Goal: Task Accomplishment & Management: Manage account settings

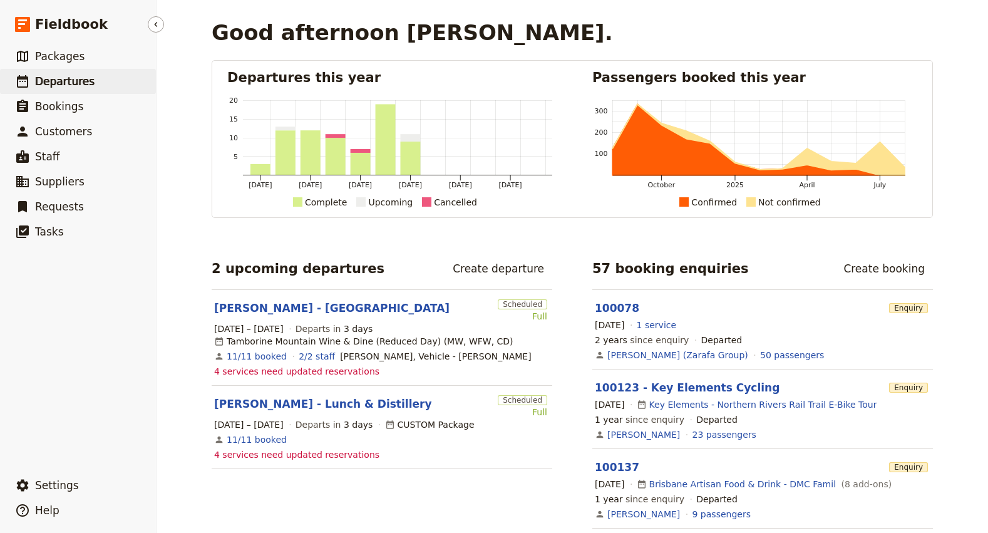
click at [67, 82] on span "Departures" at bounding box center [64, 81] width 59 height 13
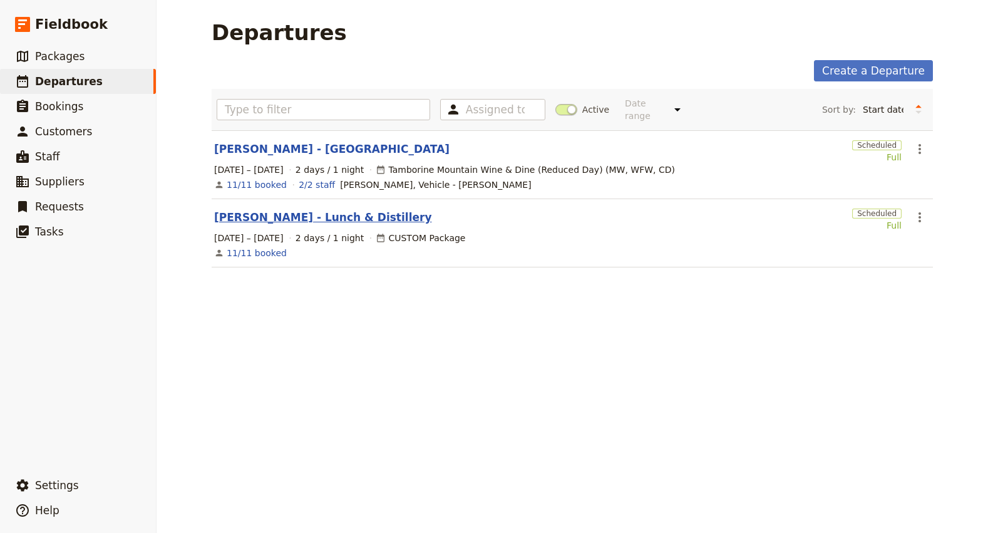
click at [314, 210] on link "[PERSON_NAME] - Lunch & Distillery" at bounding box center [322, 217] width 217 height 15
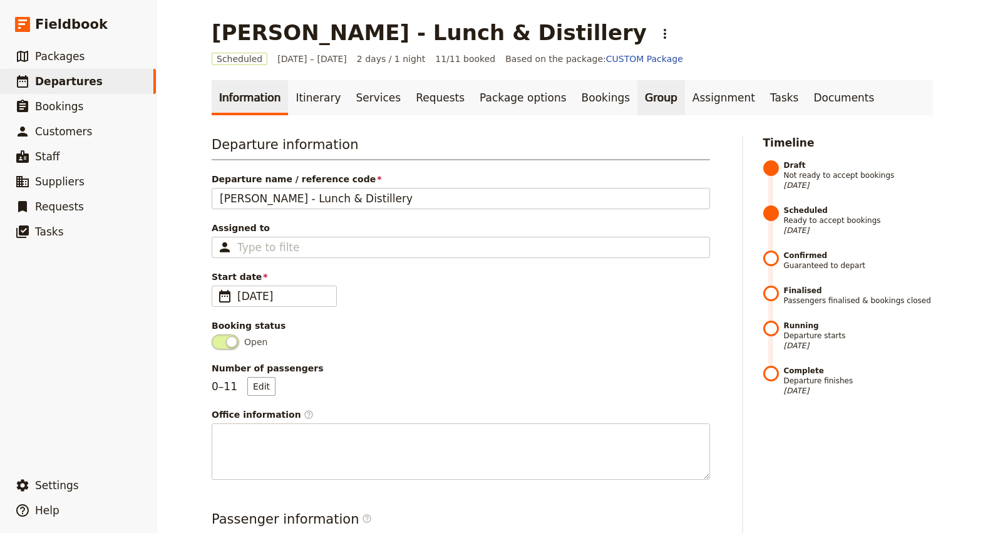
click at [637, 99] on link "Group" at bounding box center [661, 97] width 48 height 35
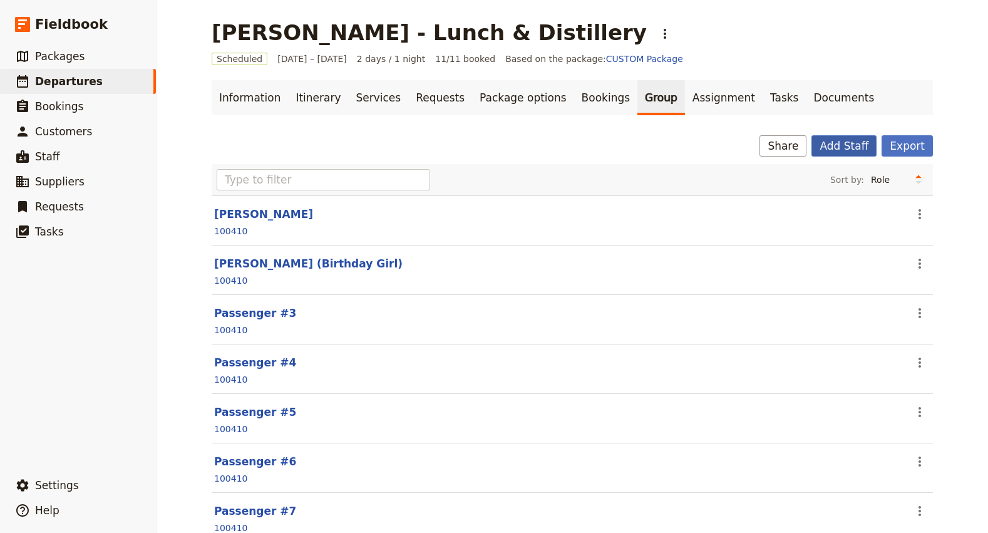
click at [844, 150] on button "Add Staff" at bounding box center [843, 145] width 65 height 21
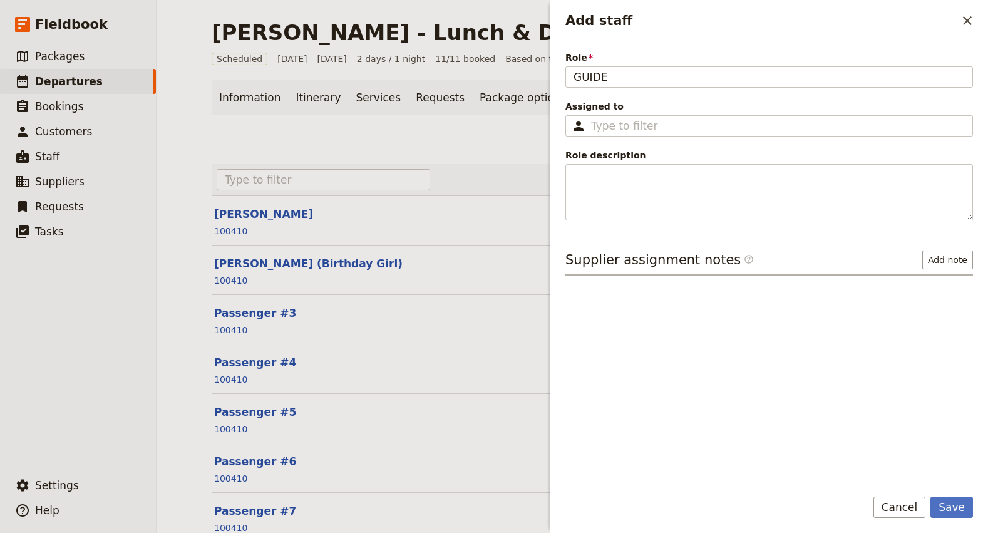
type input "GUIDE"
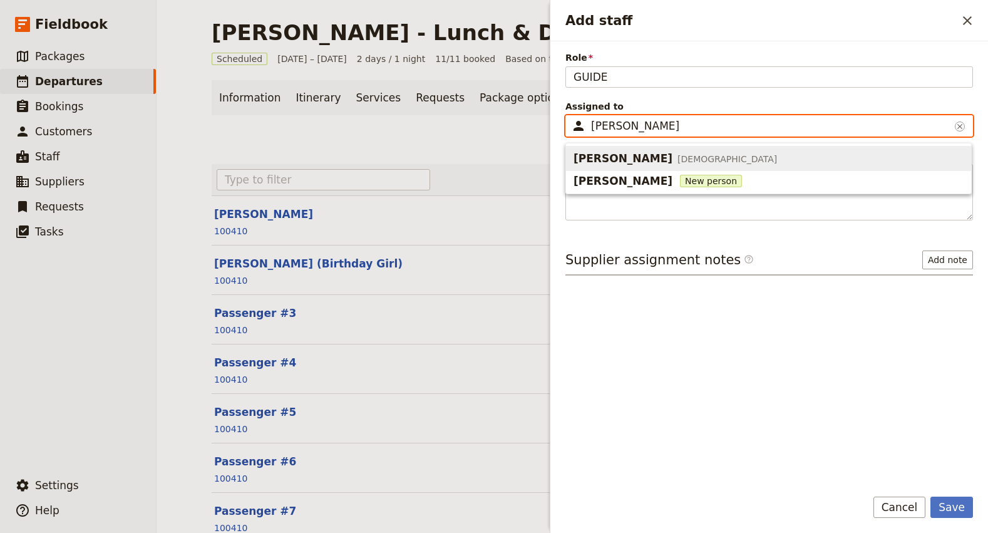
click at [753, 158] on span "[PERSON_NAME] [DEMOGRAPHIC_DATA]" at bounding box center [768, 158] width 390 height 20
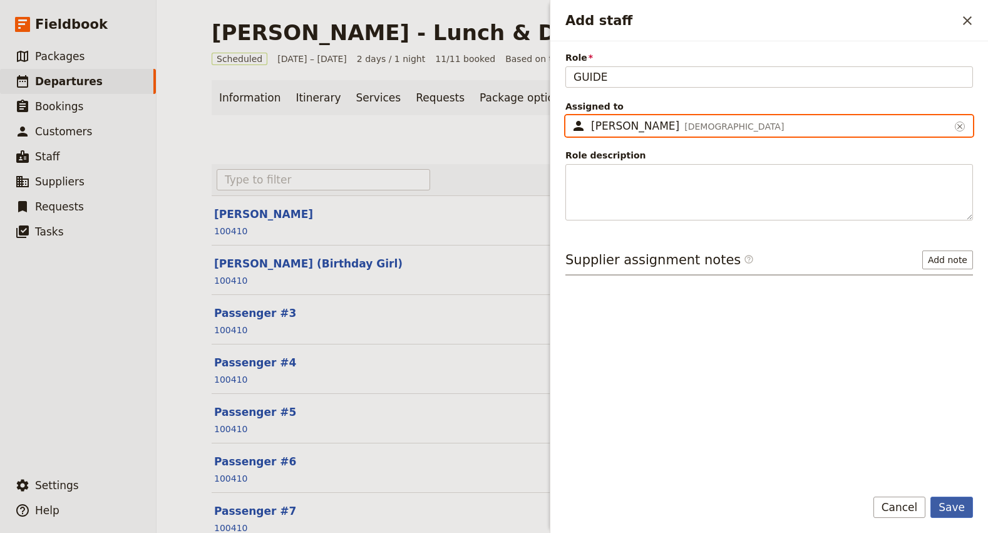
type input "[PERSON_NAME]"
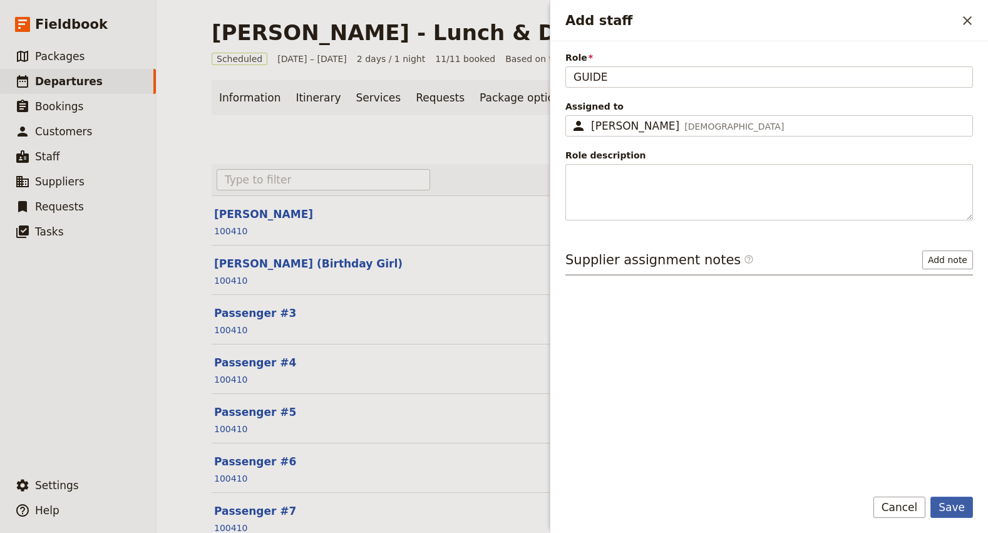
click at [954, 517] on button "Save" at bounding box center [951, 506] width 43 height 21
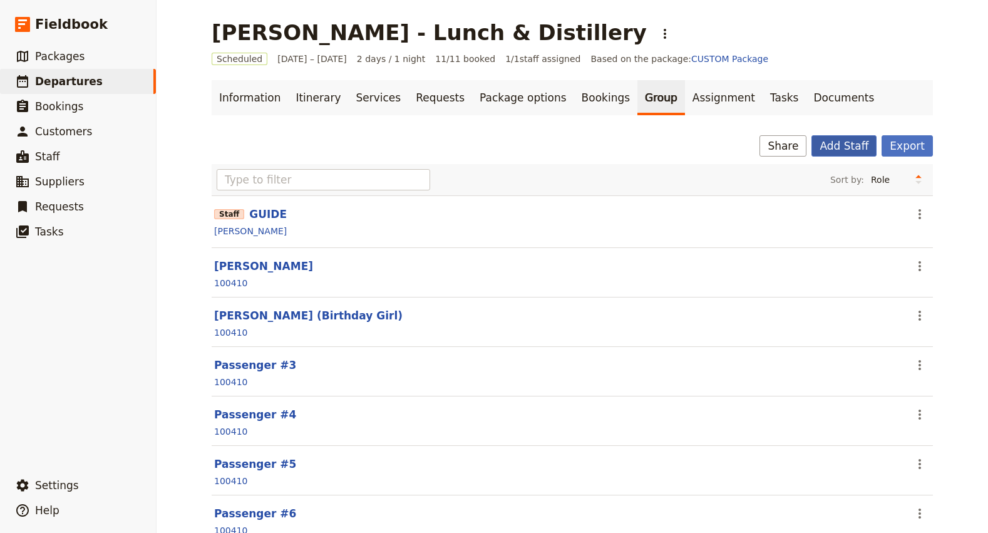
click at [843, 146] on button "Add Staff" at bounding box center [843, 145] width 65 height 21
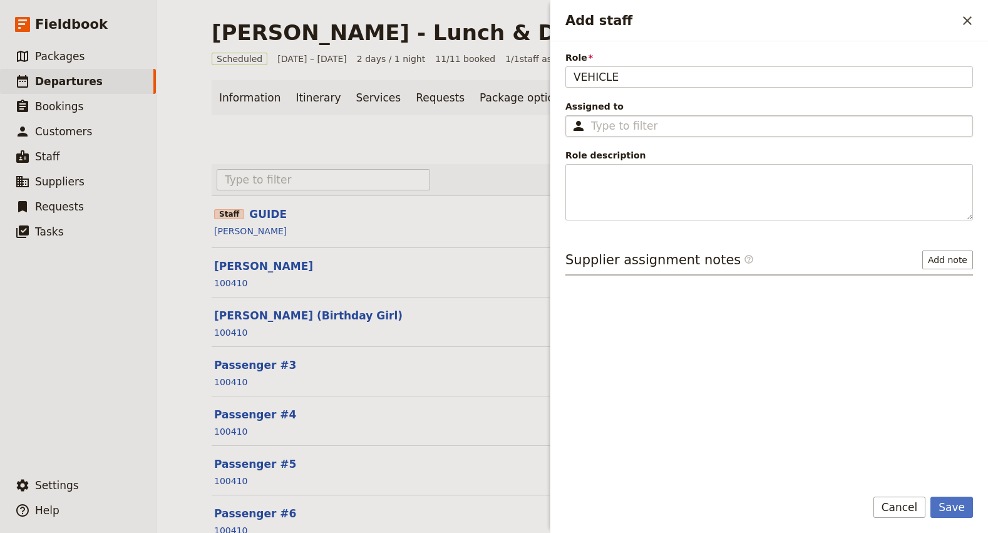
type input "VEHICLE"
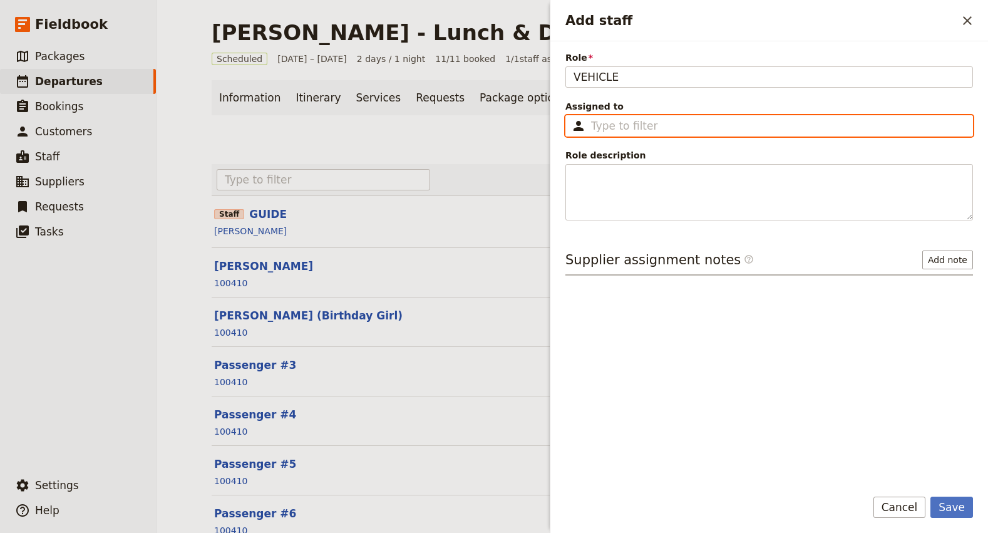
click at [610, 126] on input "Assigned to ​" at bounding box center [778, 125] width 374 height 15
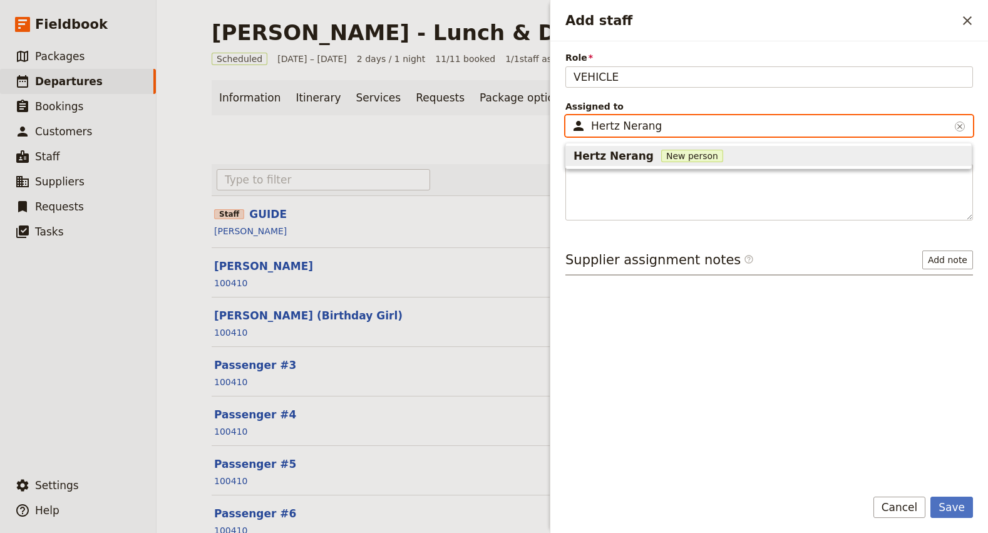
click at [605, 127] on input "Hertz Nerang" at bounding box center [770, 125] width 359 height 15
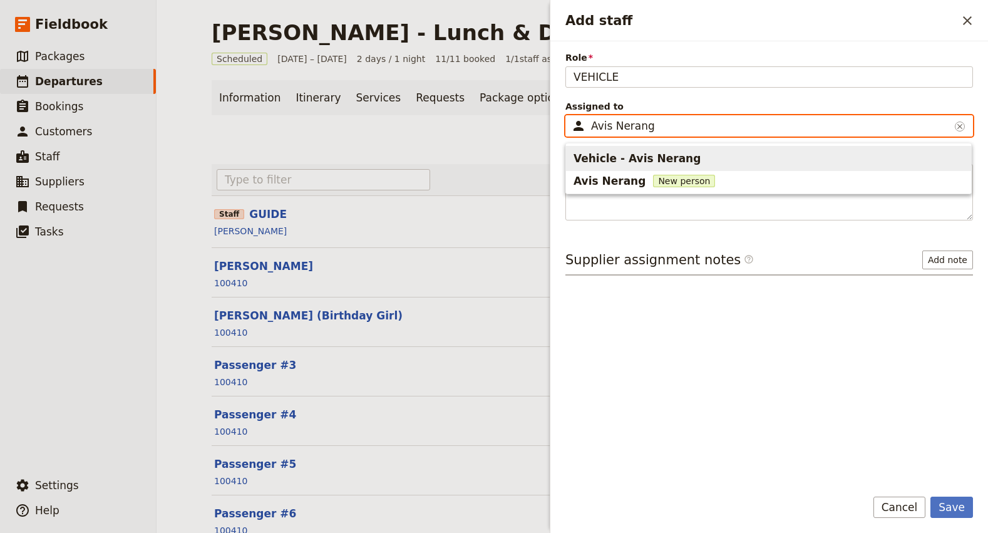
click at [628, 158] on span "Vehicle - Avis Nerang" at bounding box center [636, 158] width 127 height 15
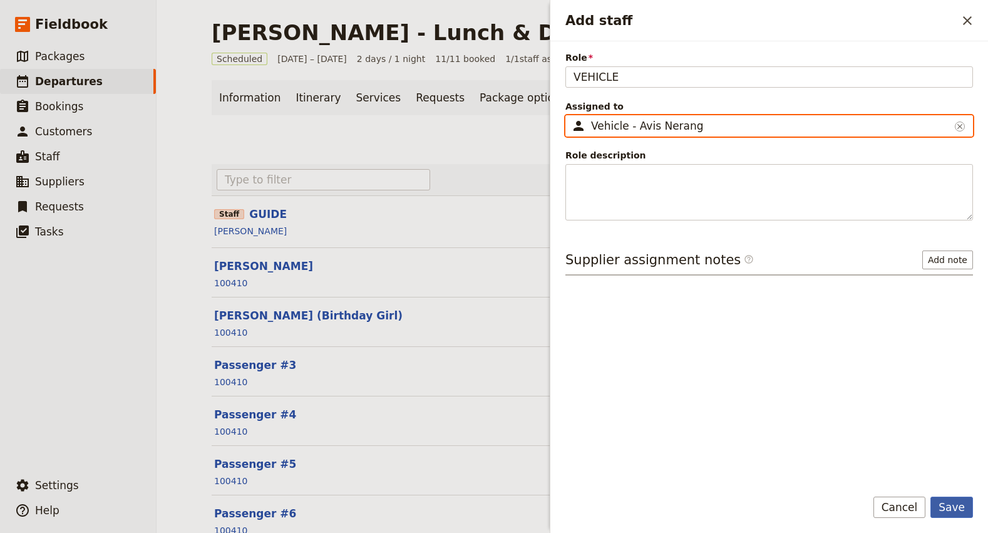
type input "Vehicle - Avis Nerang"
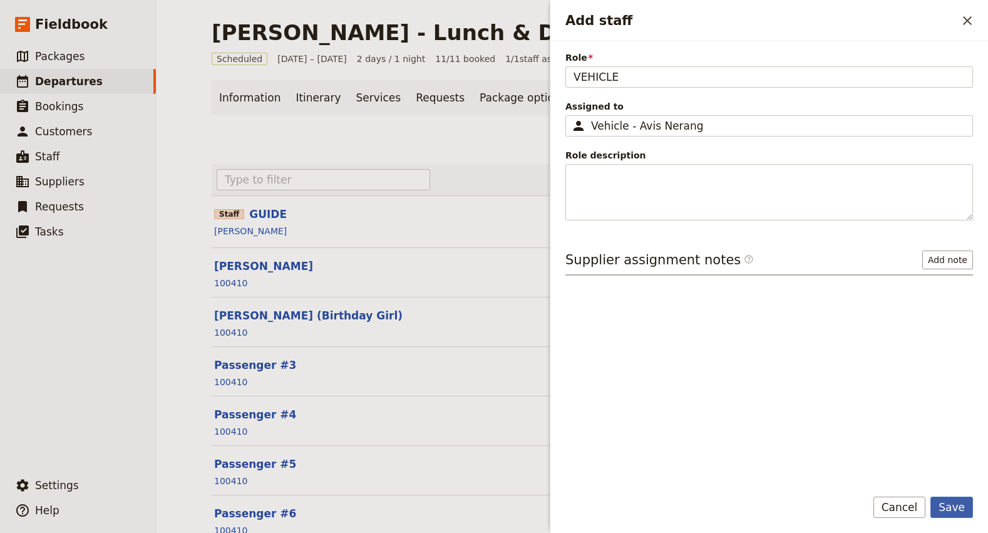
click at [944, 505] on button "Save" at bounding box center [951, 506] width 43 height 21
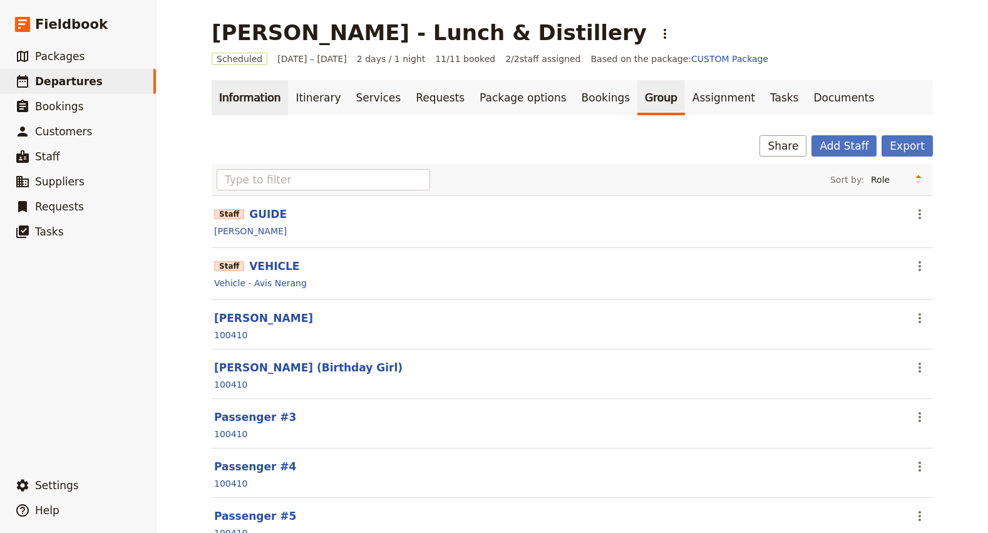
click at [250, 101] on link "Information" at bounding box center [250, 97] width 76 height 35
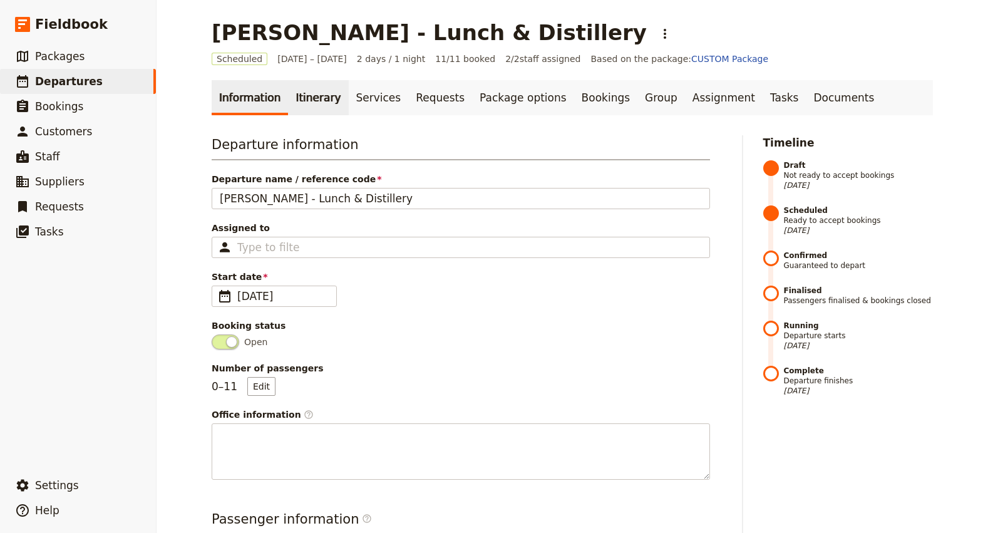
click at [293, 97] on link "Itinerary" at bounding box center [318, 97] width 60 height 35
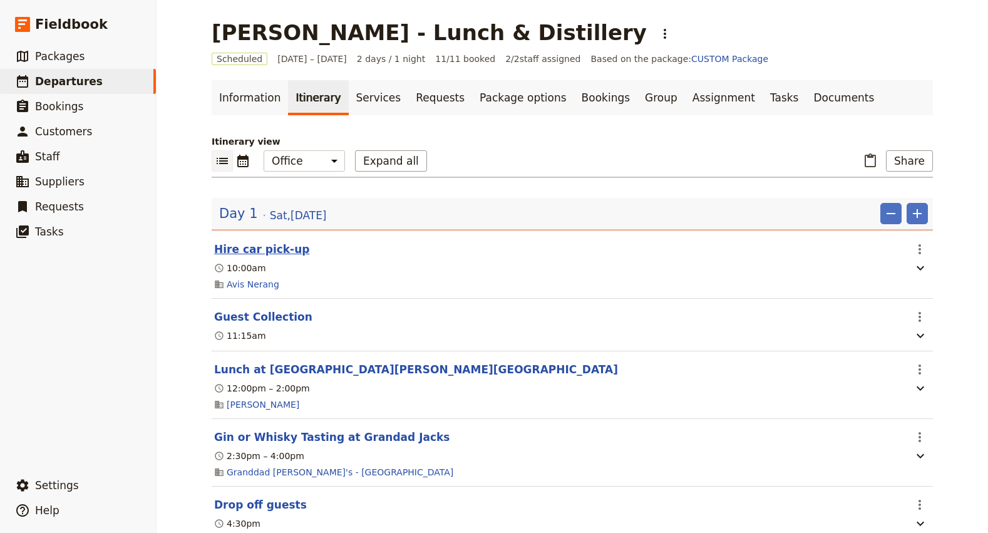
click at [243, 247] on button "Hire car pick-up" at bounding box center [261, 249] width 95 height 15
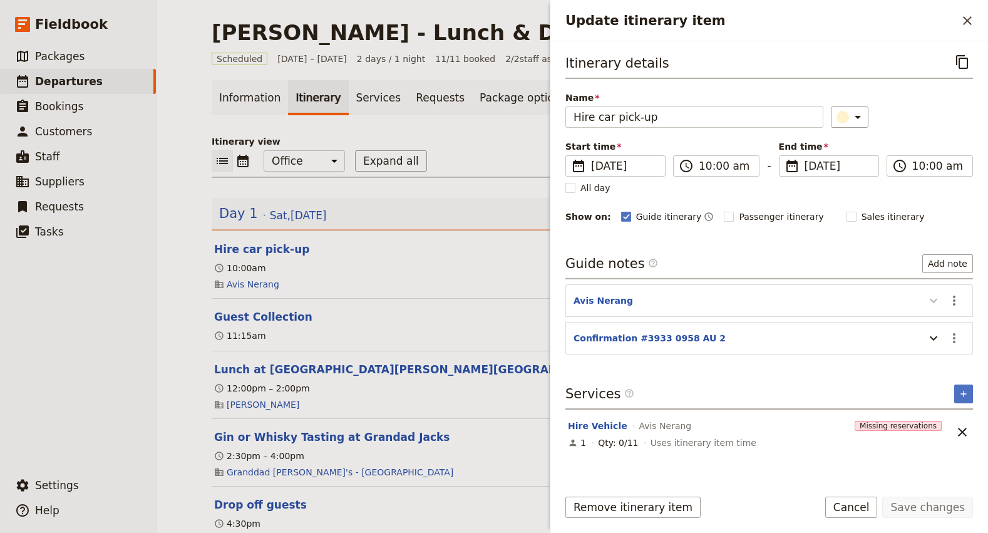
click at [935, 301] on icon "Update itinerary item" at bounding box center [933, 300] width 15 height 15
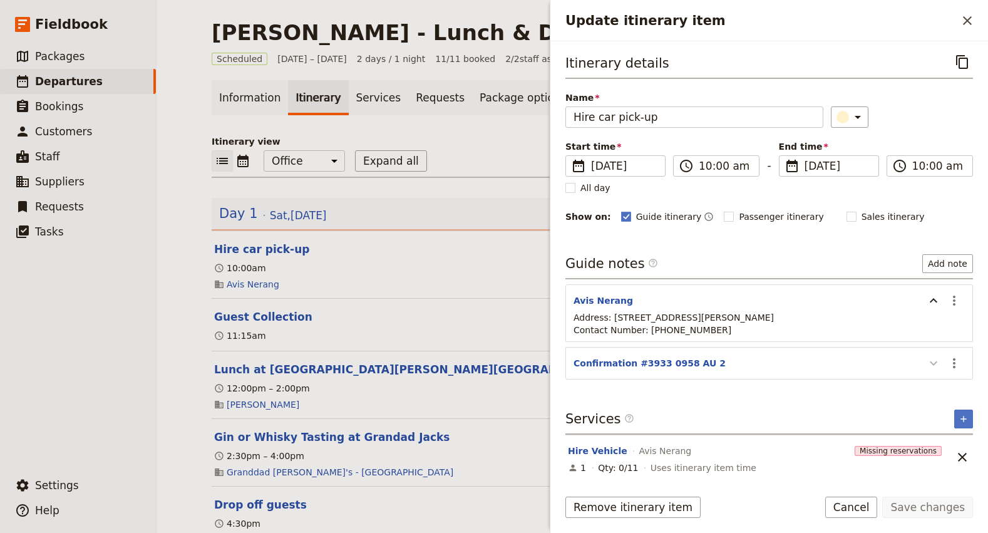
click at [939, 364] on icon "Update itinerary item" at bounding box center [933, 362] width 15 height 15
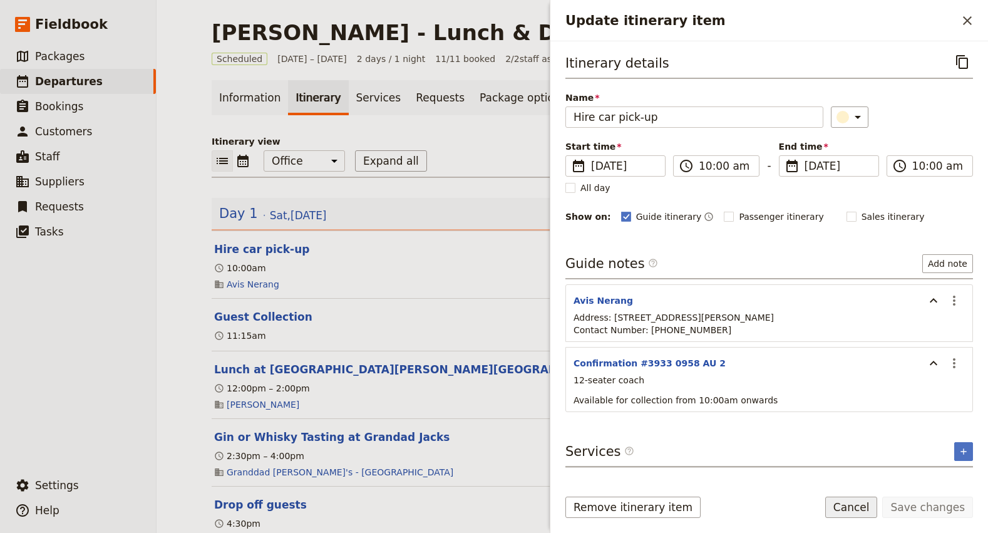
click at [865, 508] on button "Cancel" at bounding box center [851, 506] width 53 height 21
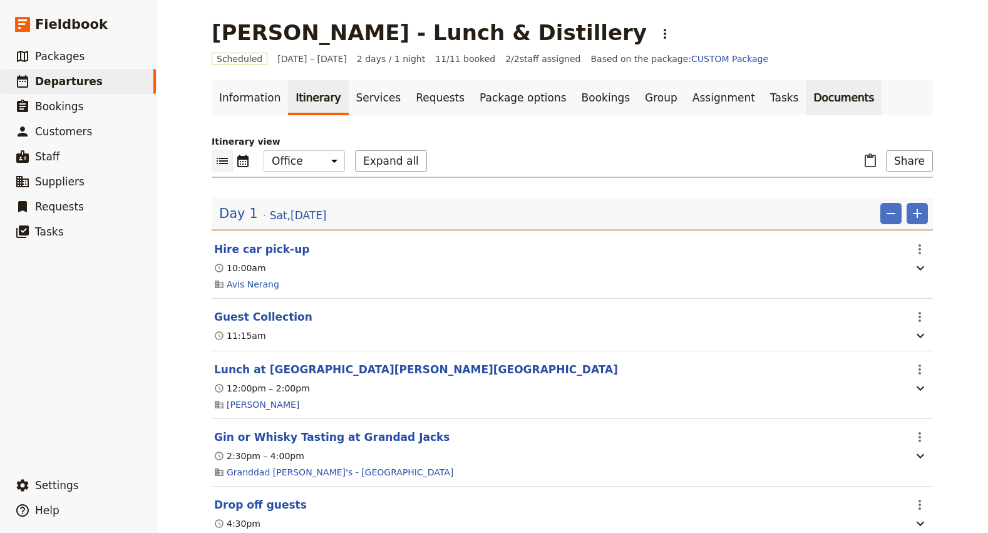
click at [805, 91] on link "Documents" at bounding box center [843, 97] width 76 height 35
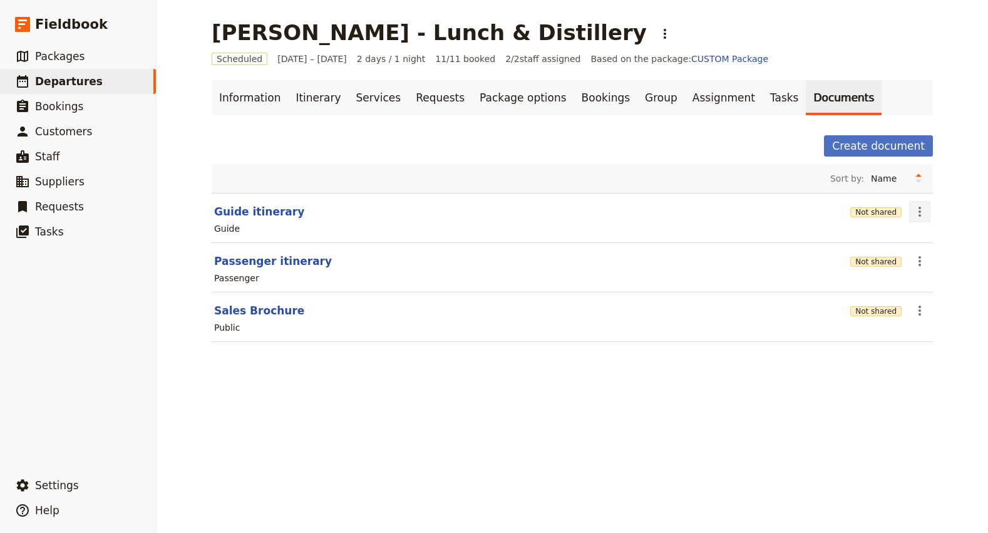
click at [917, 215] on icon "Actions" at bounding box center [919, 211] width 15 height 15
click at [878, 253] on span "Edit document" at bounding box center [878, 256] width 64 height 13
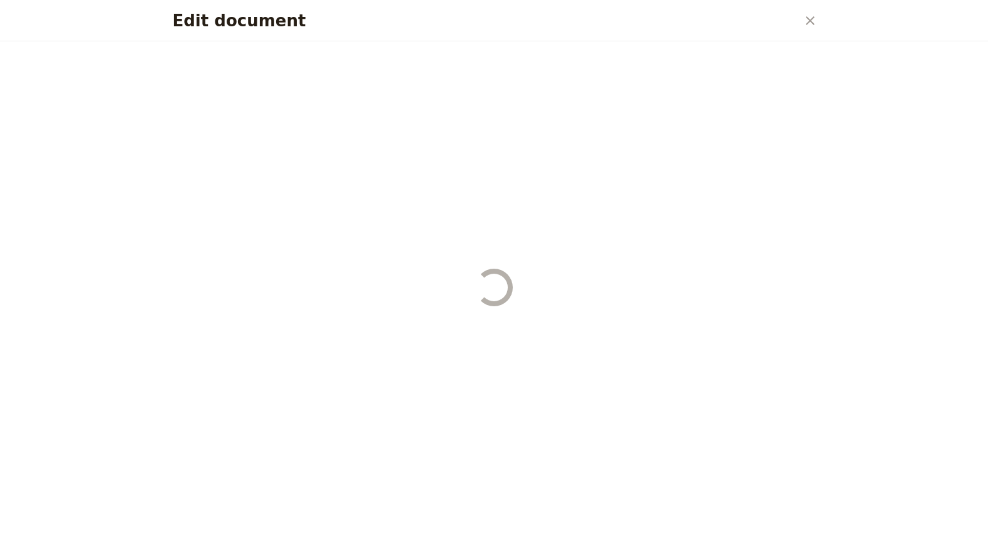
select select "STAFF"
select select "RUN_SHEET"
select select "DEFAULT"
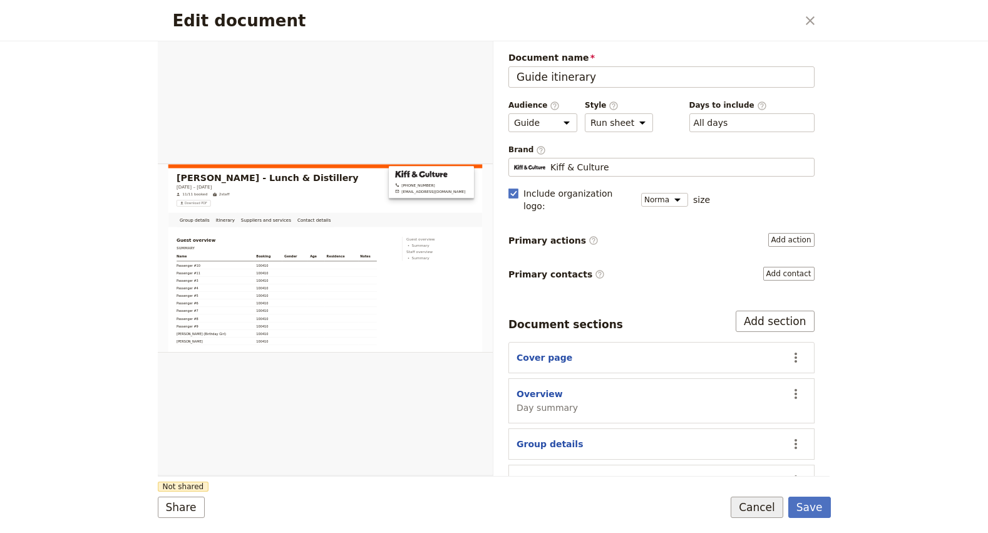
click at [758, 506] on button "Cancel" at bounding box center [756, 506] width 53 height 21
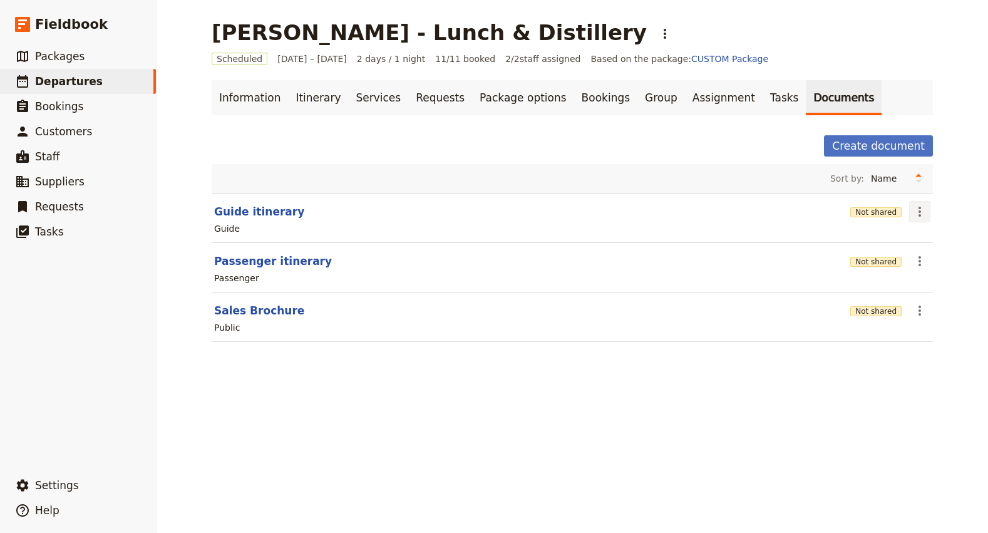
click at [924, 215] on icon "Actions" at bounding box center [919, 211] width 15 height 15
click at [894, 237] on span "Share" at bounding box center [884, 239] width 76 height 13
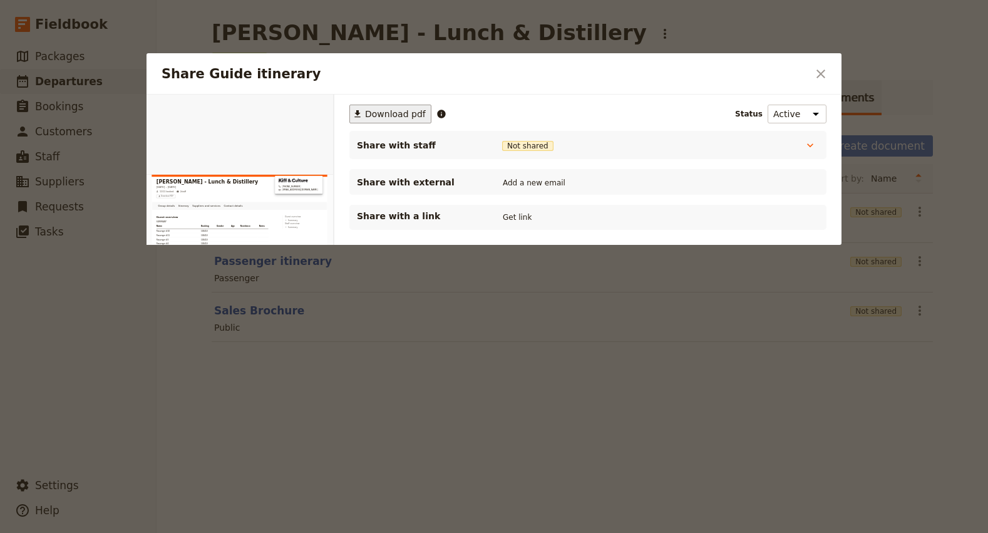
click at [397, 113] on span "Download pdf" at bounding box center [395, 114] width 61 height 13
